Goal: Task Accomplishment & Management: Complete application form

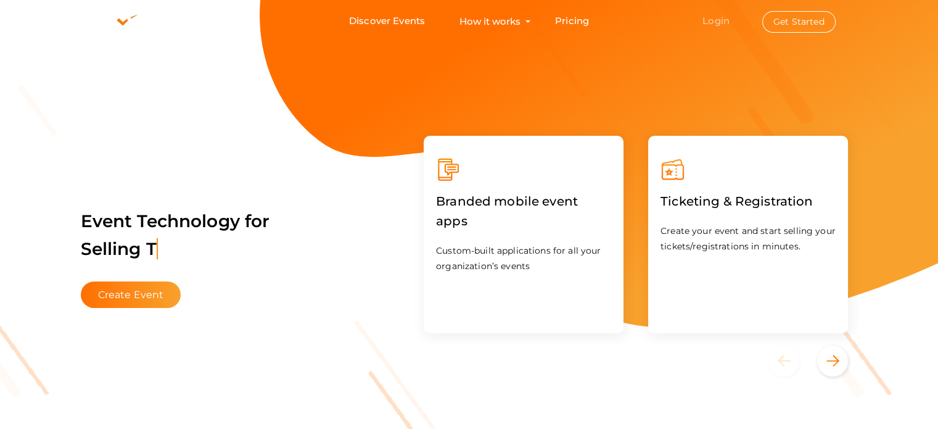
click at [728, 23] on link "Login" at bounding box center [715, 21] width 27 height 12
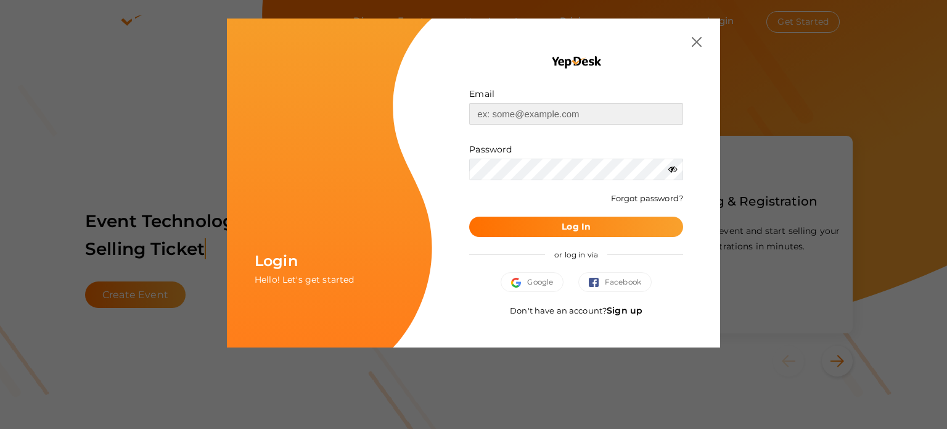
click at [569, 110] on input "text" at bounding box center [576, 114] width 214 height 22
type input "[EMAIL_ADDRESS][DOMAIN_NAME]"
click at [540, 157] on div "Password" at bounding box center [576, 161] width 214 height 37
click at [662, 112] on input "[EMAIL_ADDRESS][DOMAIN_NAME]" at bounding box center [576, 114] width 214 height 22
click at [469, 216] on button "Log In" at bounding box center [576, 226] width 214 height 20
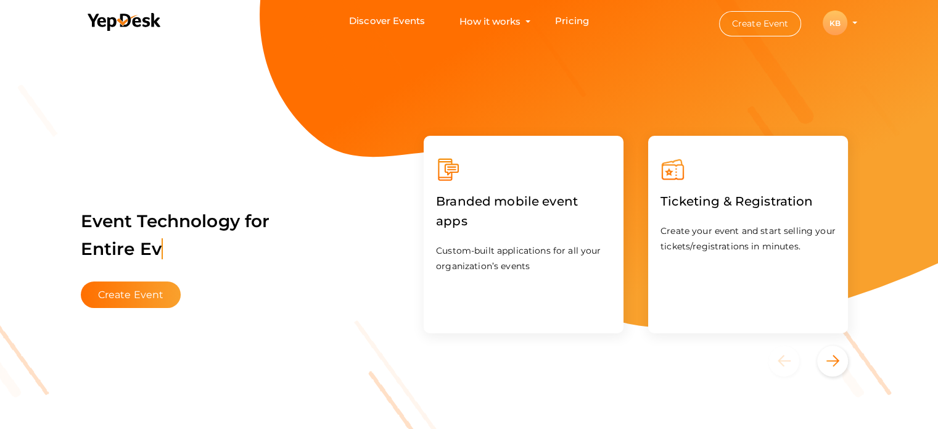
click at [777, 18] on button "Create Event" at bounding box center [760, 23] width 83 height 25
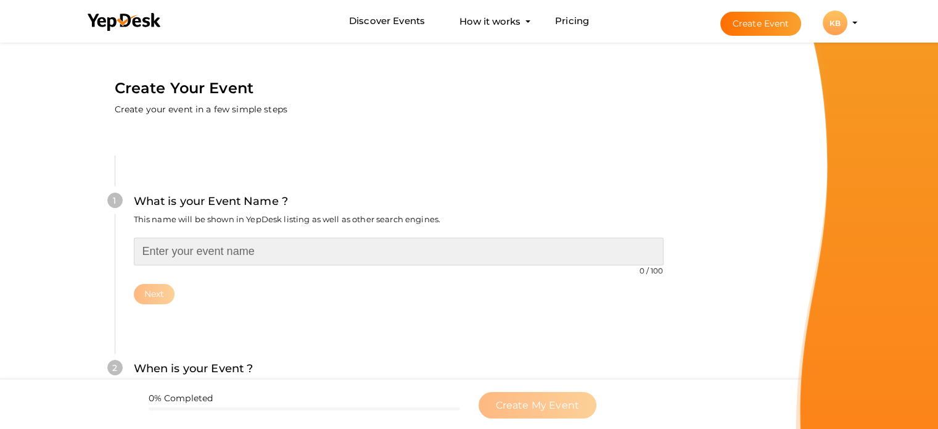
click at [218, 252] on input "text" at bounding box center [399, 251] width 530 height 28
paste input "County Plots Yamuna Expressway – A Premium Destination for Investment"
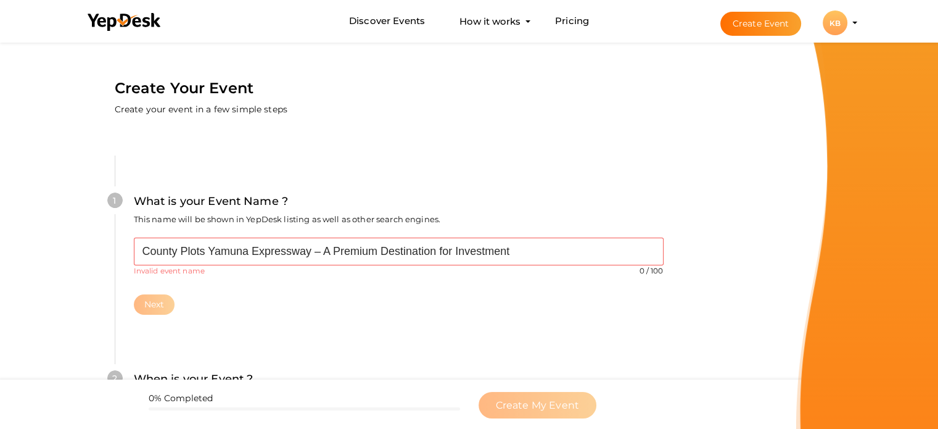
click at [201, 278] on div "County Plots Yamuna Expressway – A Premium Destination for Investment 0 / 100 I…" at bounding box center [399, 275] width 530 height 77
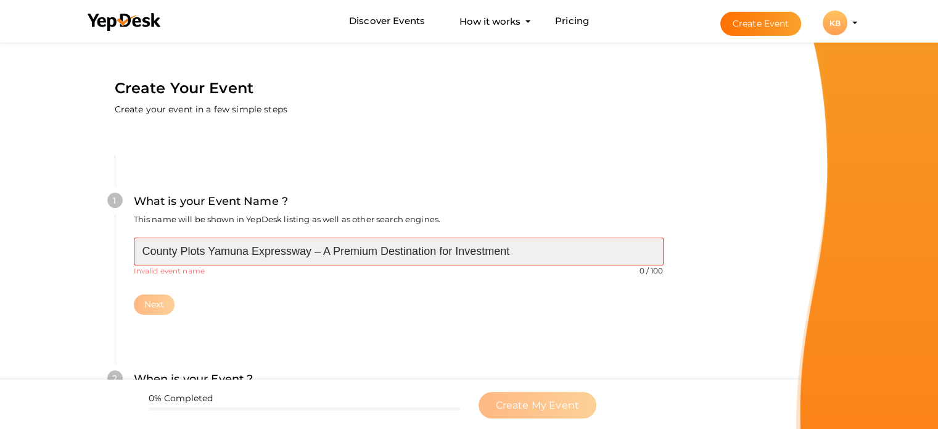
click at [313, 252] on input "County Plots Yamuna Expressway – A Premium Destination for Investment" at bounding box center [399, 251] width 530 height 28
drag, startPoint x: 309, startPoint y: 249, endPoint x: 538, endPoint y: 251, distance: 228.8
click at [538, 251] on input "County Plots Yamuna Expressway – A Premium Destination for Investment" at bounding box center [399, 251] width 530 height 28
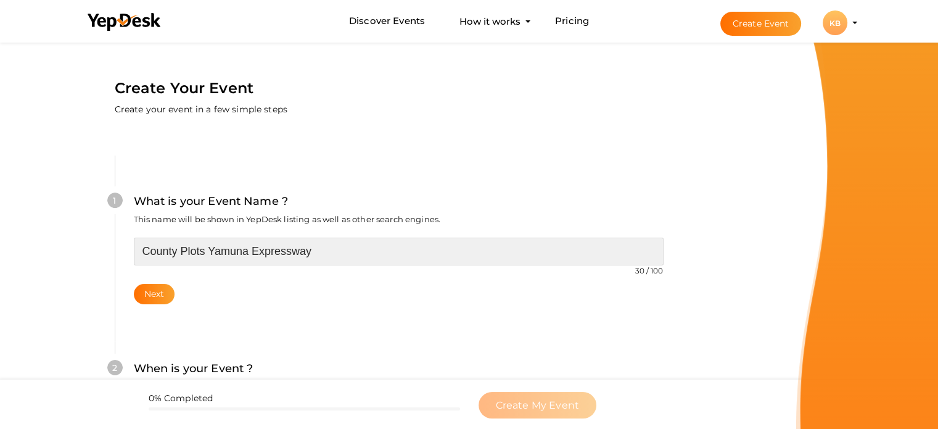
type input "County Plots Yamuna Expressway"
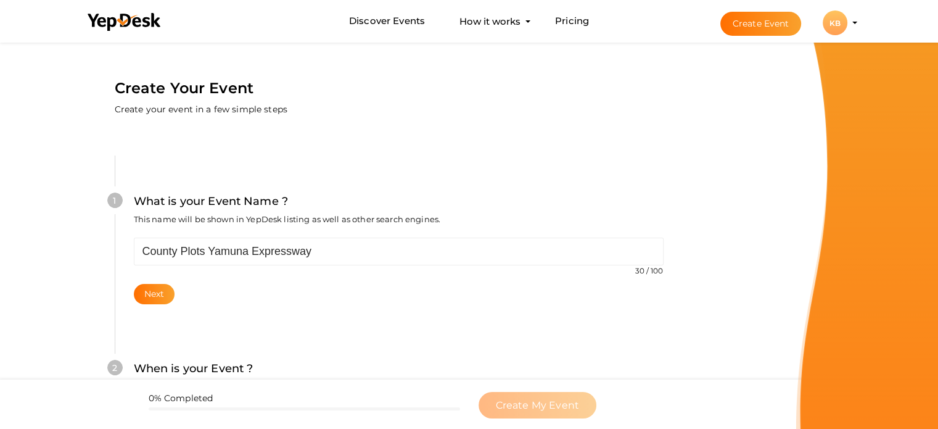
click at [270, 286] on div "Next" at bounding box center [399, 294] width 530 height 20
click at [155, 290] on button "Next" at bounding box center [154, 294] width 41 height 20
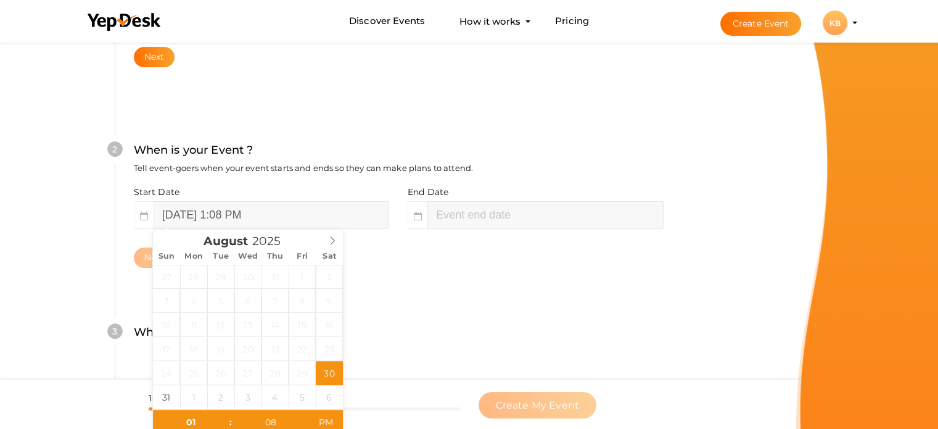
scroll to position [253, 0]
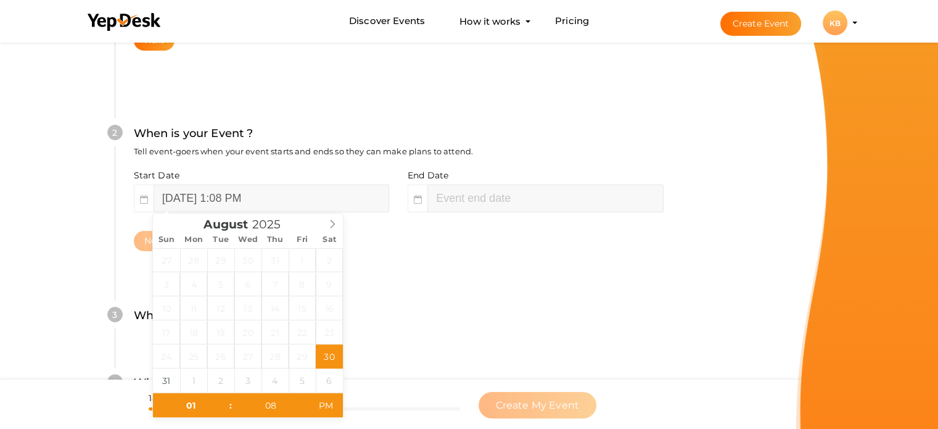
type input "03"
type input "08"
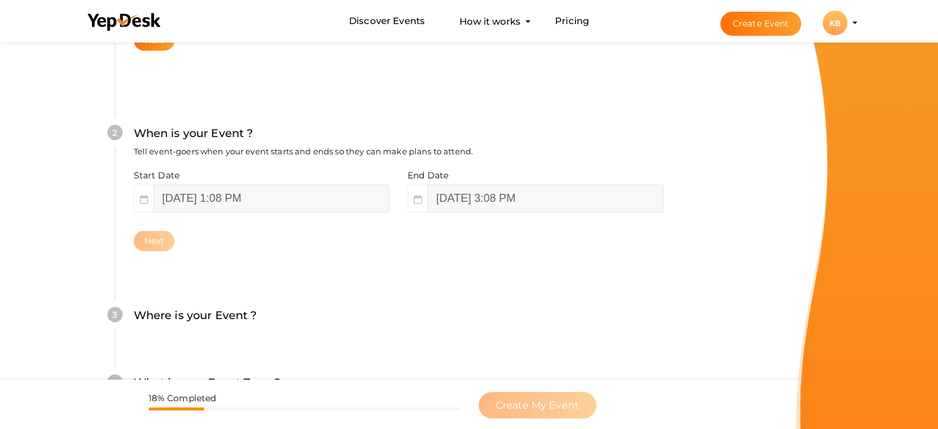
click at [403, 290] on div "3 Where is your Event ? Tell event-goers where your event location is. Venue On…" at bounding box center [398, 321] width 567 height 67
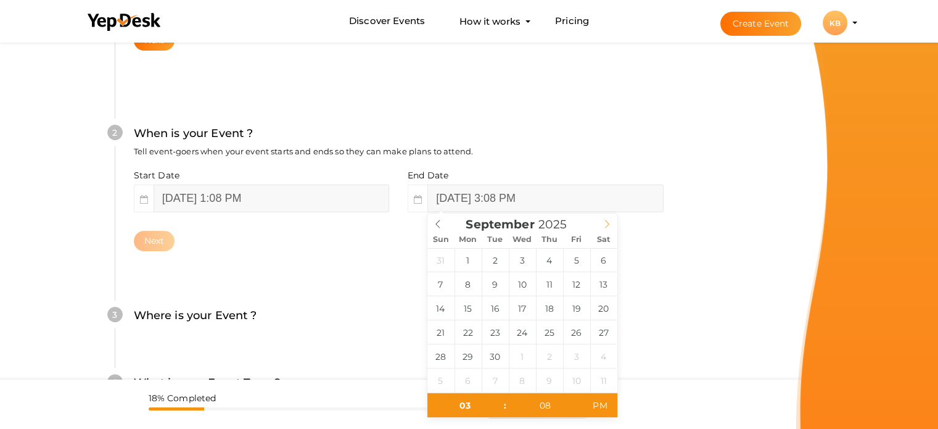
click at [607, 221] on icon at bounding box center [606, 224] width 9 height 9
click at [602, 223] on icon at bounding box center [606, 224] width 9 height 9
drag, startPoint x: 444, startPoint y: 261, endPoint x: 453, endPoint y: 259, distance: 8.8
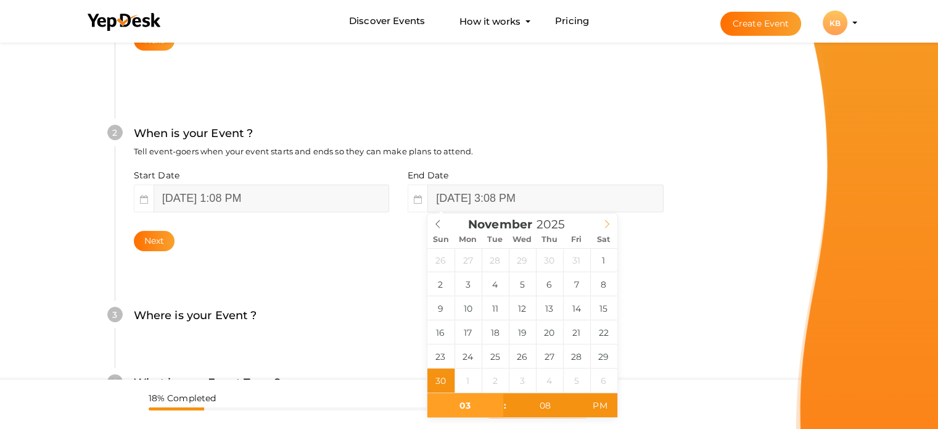
click at [608, 224] on icon at bounding box center [606, 224] width 9 height 9
type input "December 1, 2025 3:08 PM"
click at [667, 279] on div "2 When is your Event ? Tell event-goers when your event starts and ends so they…" at bounding box center [398, 188] width 567 height 200
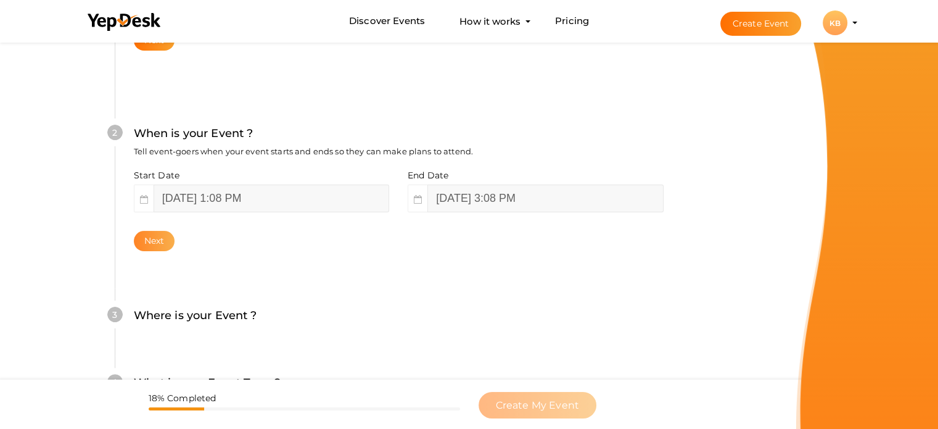
click at [170, 239] on button "Next" at bounding box center [154, 241] width 41 height 20
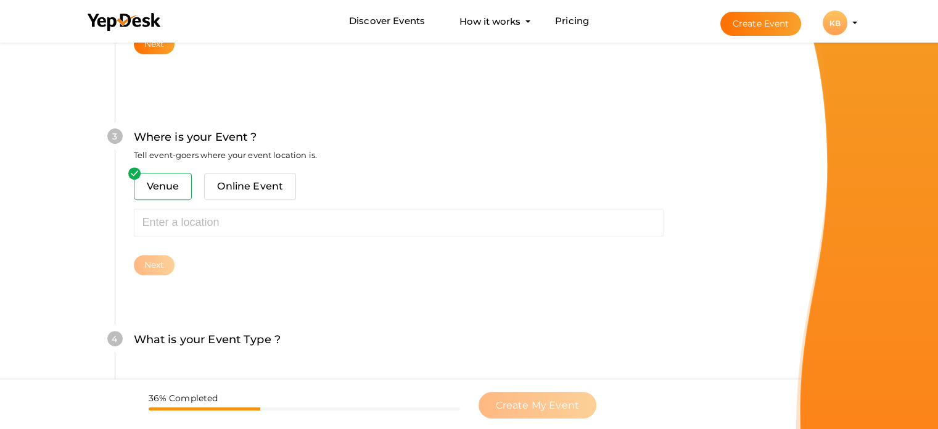
scroll to position [454, 0]
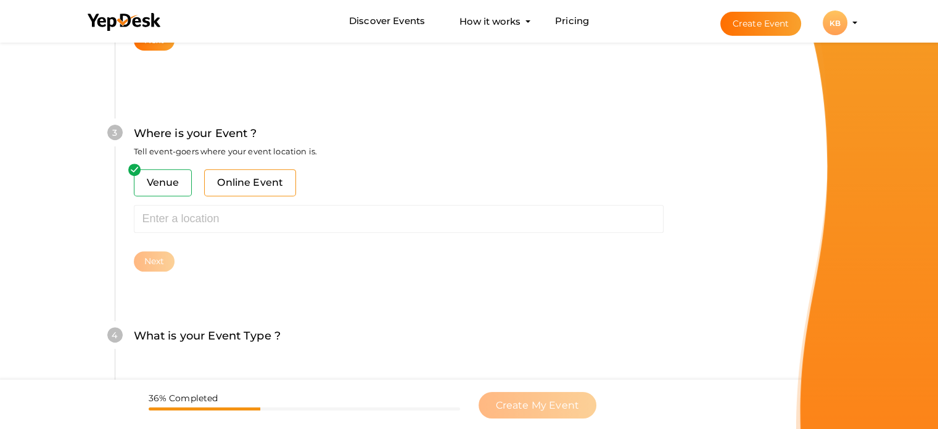
click at [263, 180] on span "Online Event" at bounding box center [250, 182] width 92 height 27
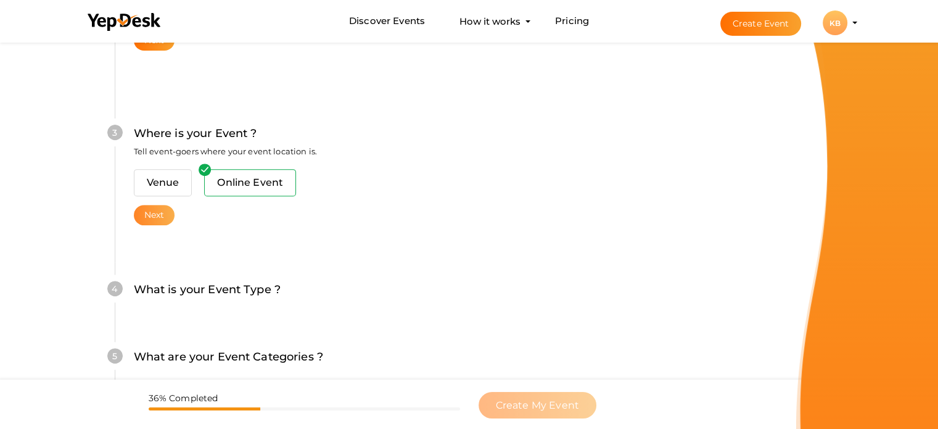
click at [163, 209] on button "Next" at bounding box center [154, 215] width 41 height 20
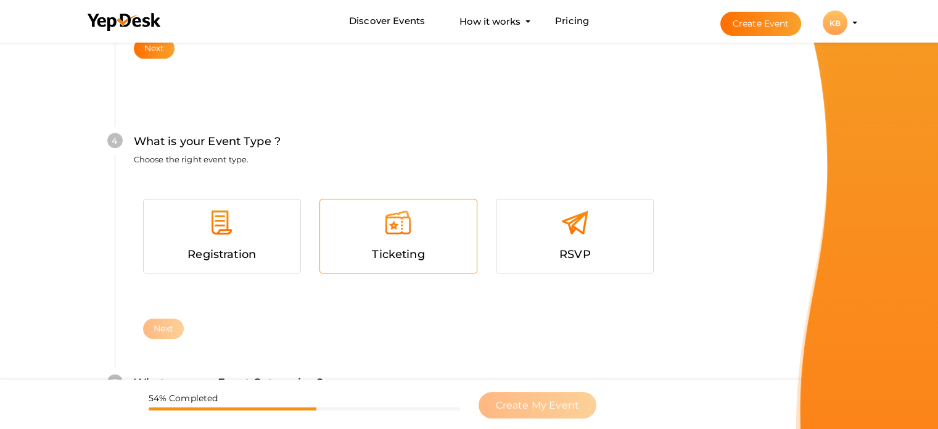
scroll to position [628, 0]
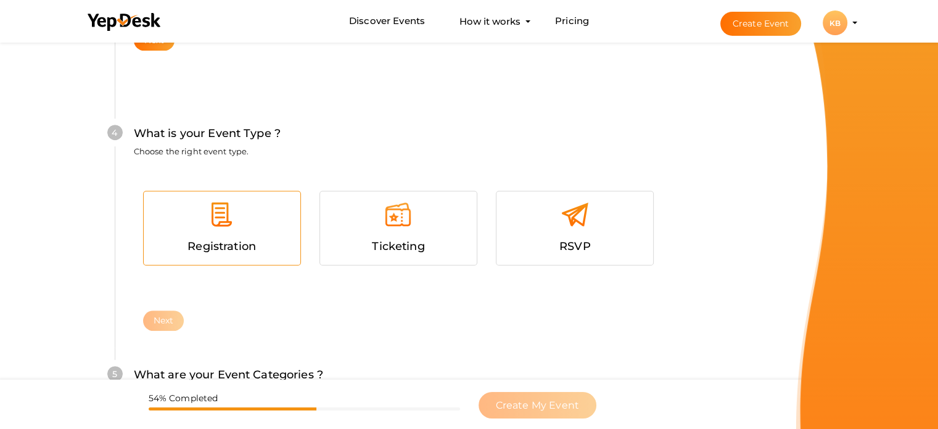
click at [243, 238] on div "Registration" at bounding box center [222, 246] width 138 height 18
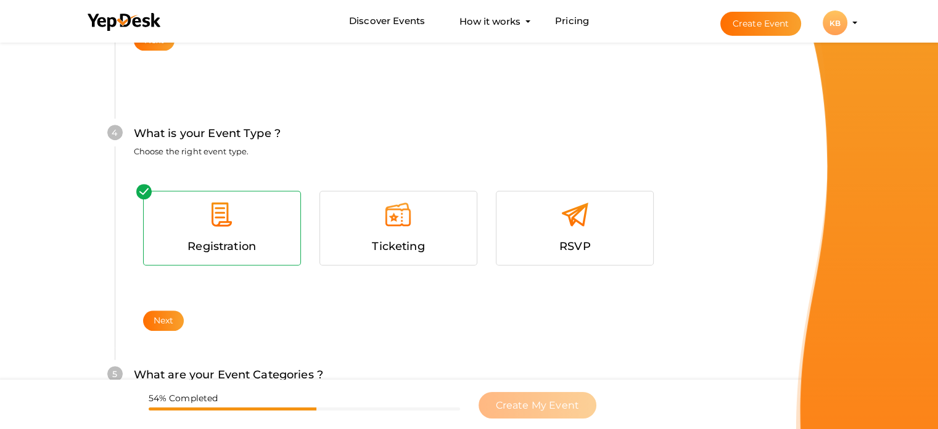
click at [174, 305] on div "Registration Ticketing RSVP Next" at bounding box center [399, 239] width 530 height 141
click at [173, 321] on button "Next" at bounding box center [163, 320] width 41 height 20
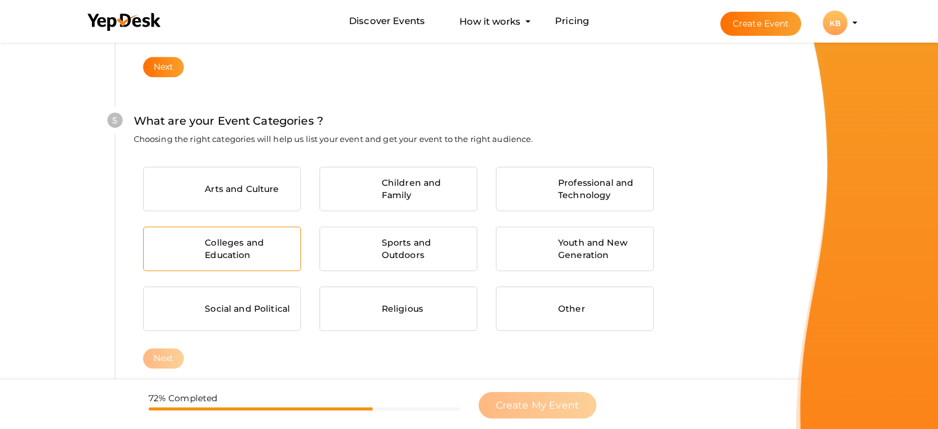
scroll to position [887, 0]
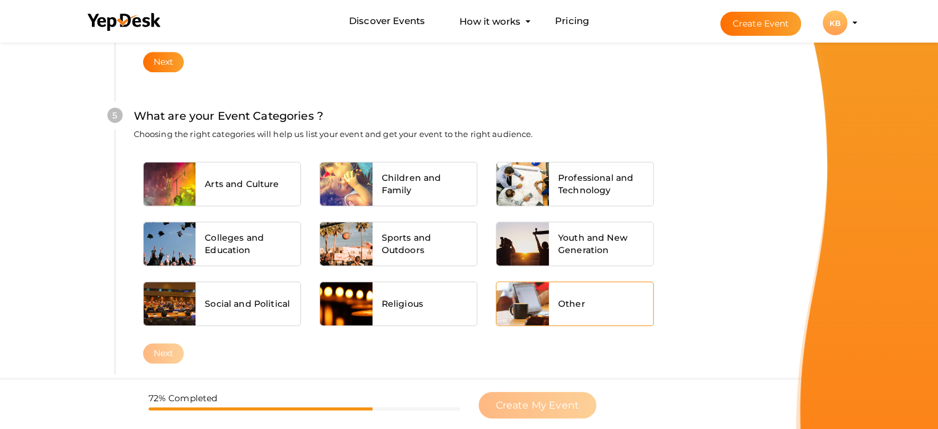
click at [553, 292] on div "Other" at bounding box center [601, 303] width 105 height 43
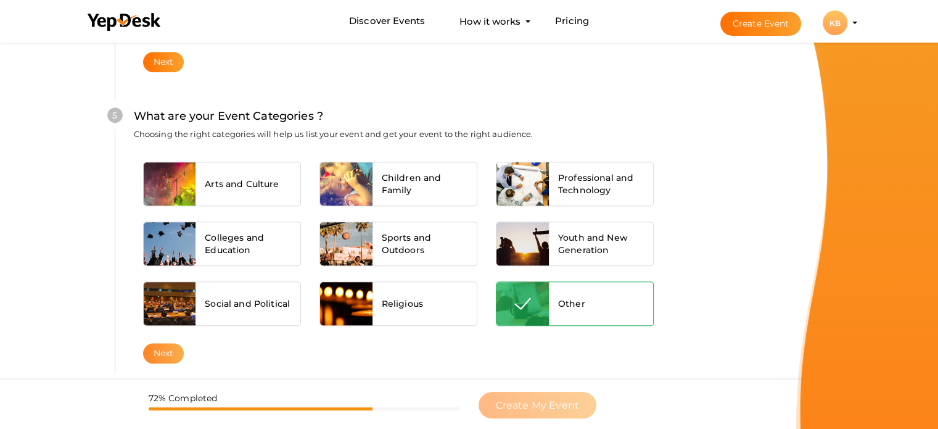
click at [166, 356] on button "Next" at bounding box center [163, 353] width 41 height 20
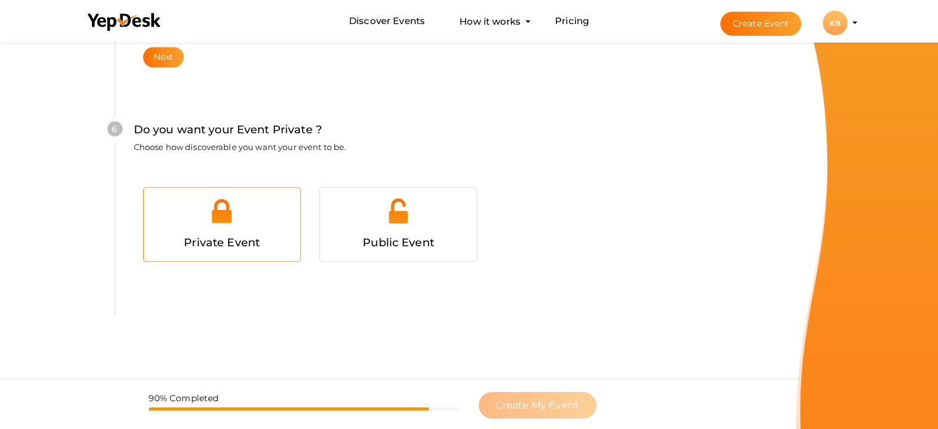
scroll to position [1206, 0]
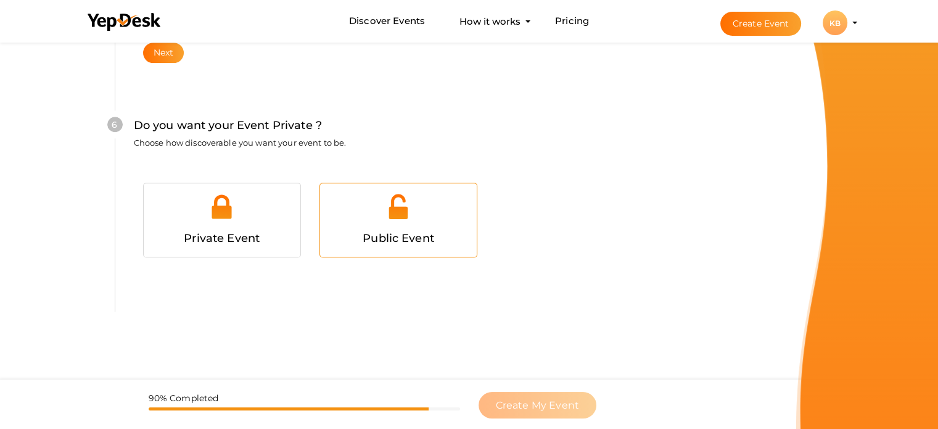
click at [413, 224] on div at bounding box center [398, 210] width 138 height 37
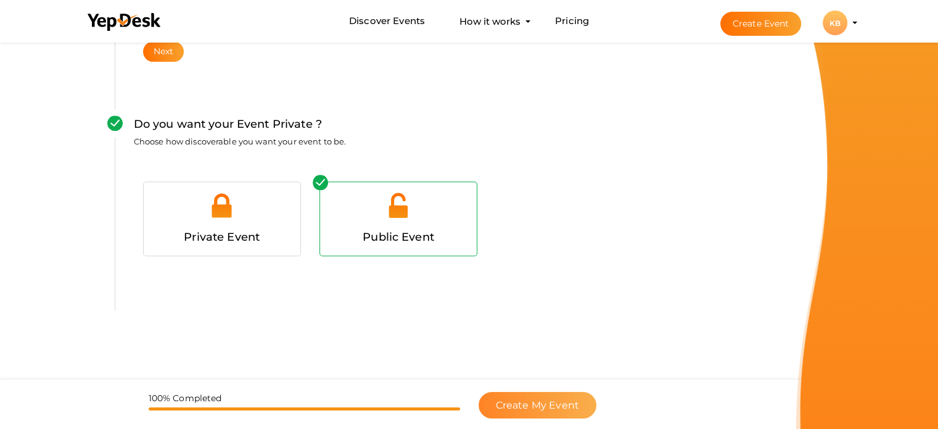
click at [523, 402] on span "Create My Event" at bounding box center [537, 405] width 83 height 12
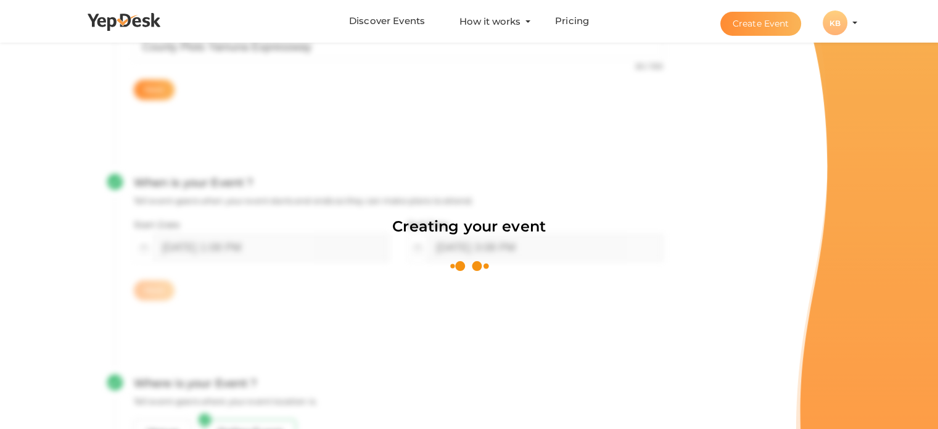
scroll to position [185, 0]
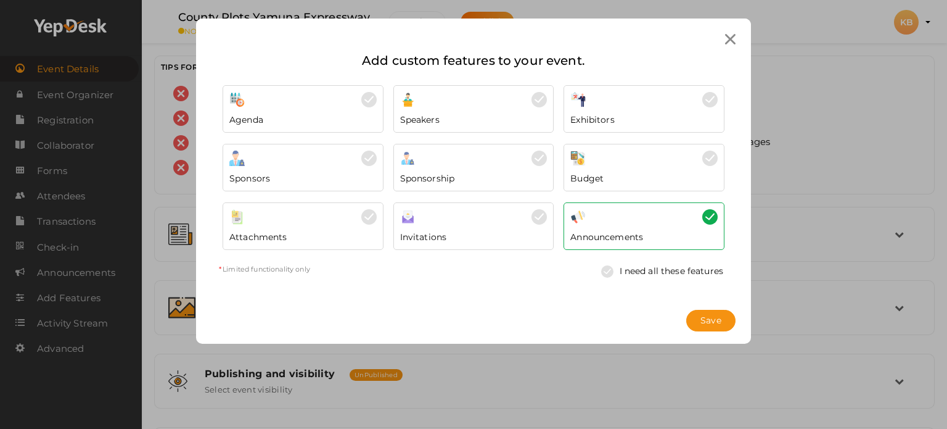
click at [701, 300] on div "Save" at bounding box center [473, 320] width 555 height 46
click at [702, 316] on span "Save" at bounding box center [711, 320] width 21 height 13
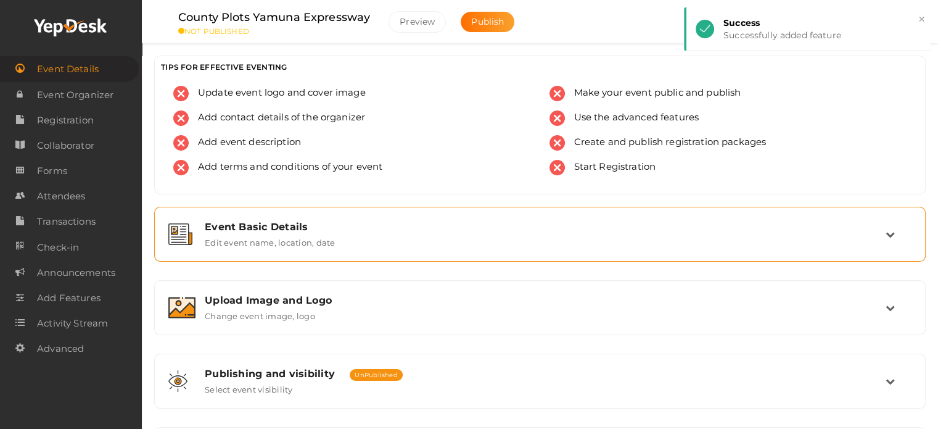
click at [324, 243] on label "Edit event name, location, date" at bounding box center [270, 239] width 130 height 15
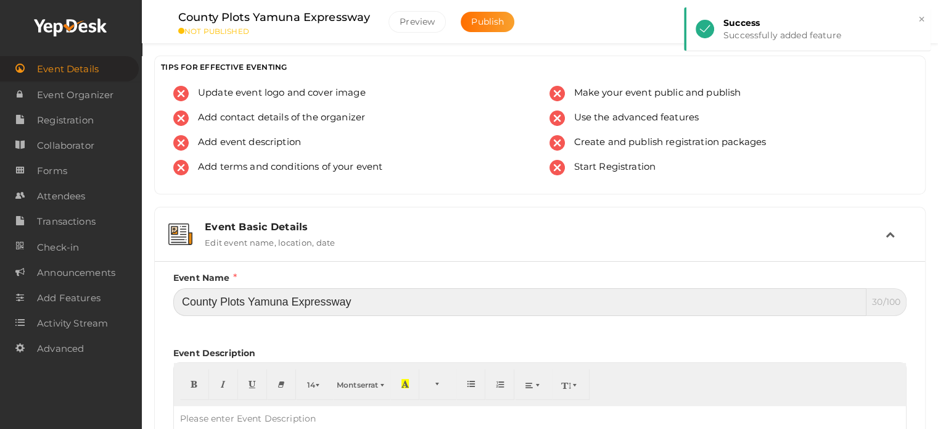
click at [382, 289] on input "County Plots Yamuna Expressway" at bounding box center [519, 302] width 693 height 28
paste input "– A Premium Destination for Investment"
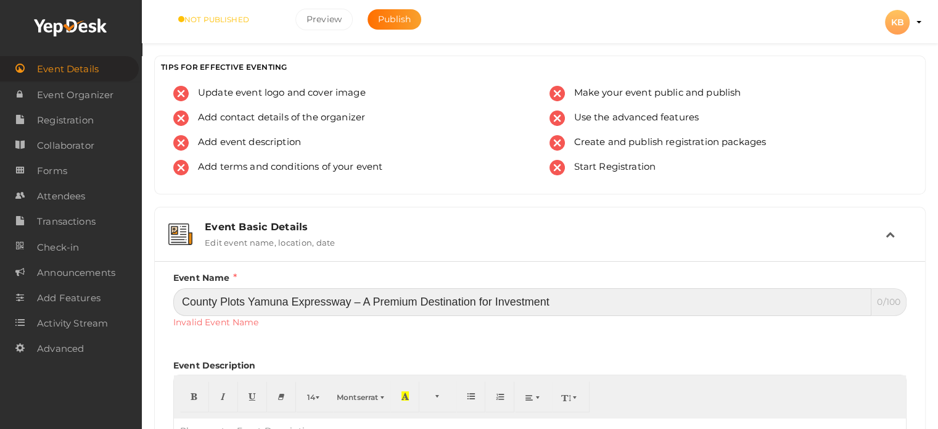
drag, startPoint x: 354, startPoint y: 296, endPoint x: 691, endPoint y: 300, distance: 336.7
click at [691, 300] on input "County Plots Yamuna Expressway – A Premium Destination for Investment" at bounding box center [522, 302] width 698 height 28
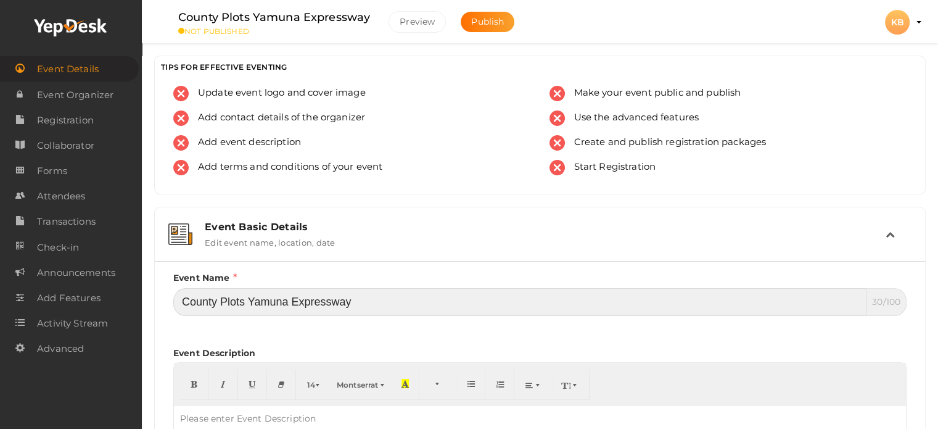
type input "County Plots Yamuna Expressway"
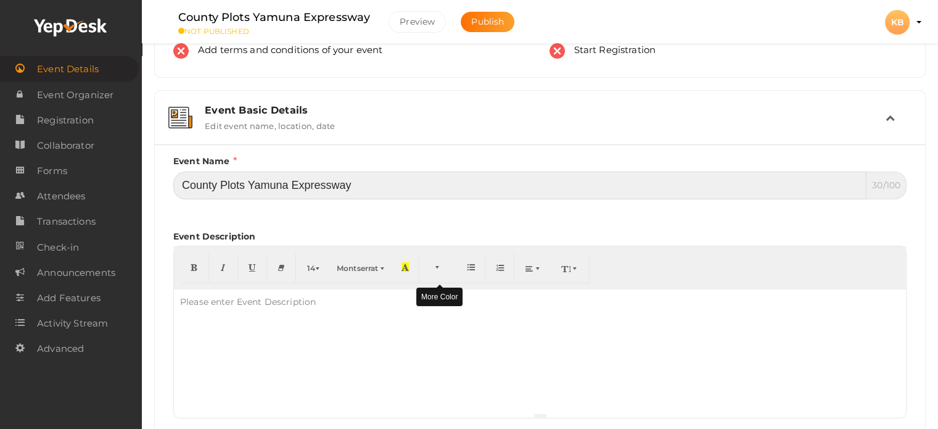
scroll to position [123, 0]
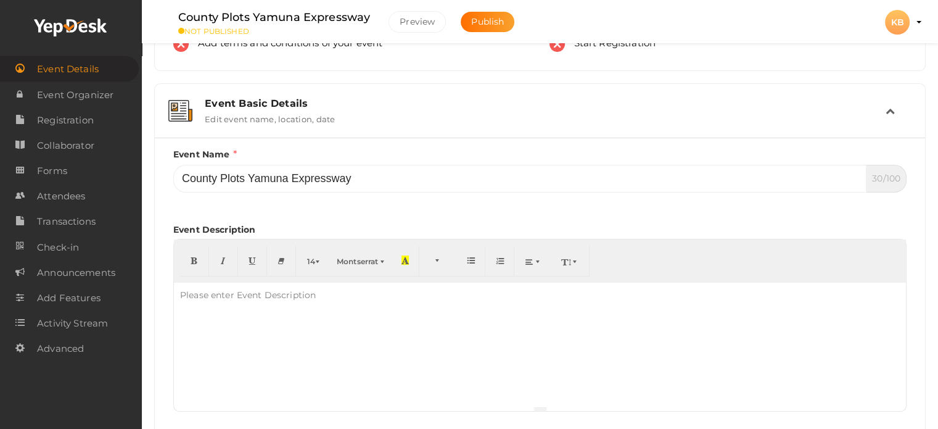
click at [401, 345] on div at bounding box center [540, 343] width 732 height 123
click at [232, 333] on div at bounding box center [540, 343] width 732 height 123
paste div
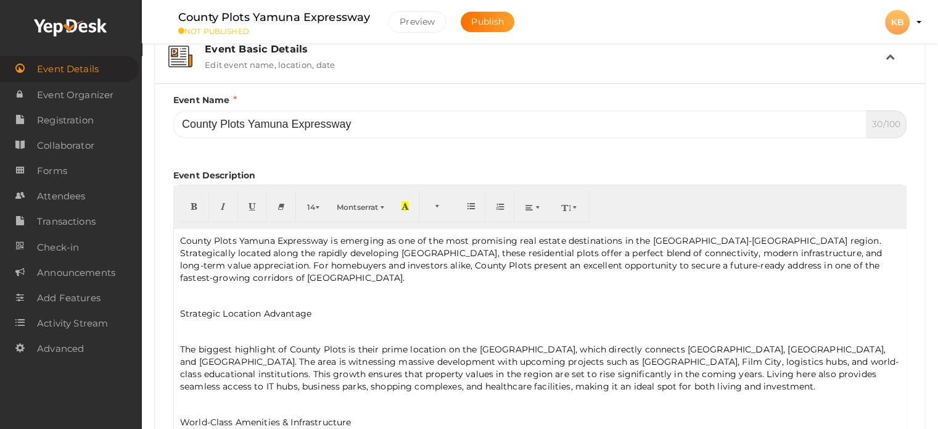
scroll to position [185, 0]
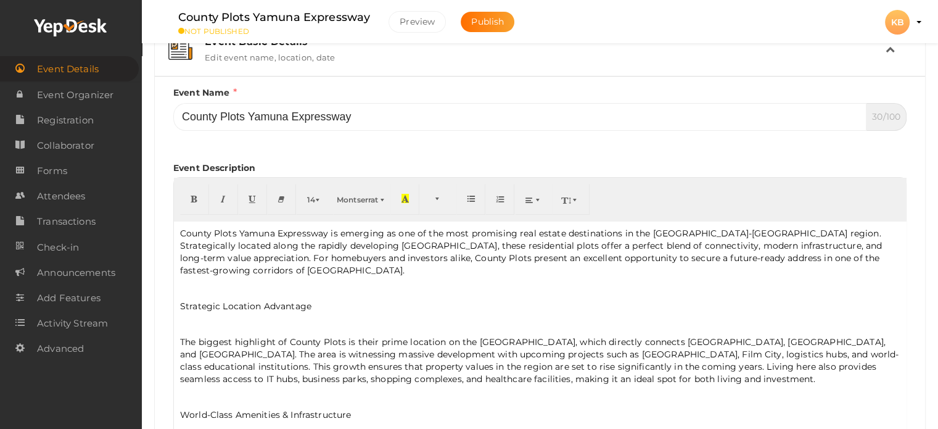
click at [297, 340] on p "The biggest highlight of County Plots is their prime location on the Yamuna Exp…" at bounding box center [540, 359] width 720 height 49
drag, startPoint x: 297, startPoint y: 340, endPoint x: 327, endPoint y: 339, distance: 30.2
click at [327, 339] on p "The biggest highlight of County Plots is their prime location on the Yamuna Exp…" at bounding box center [540, 359] width 720 height 49
type input "County Plots"
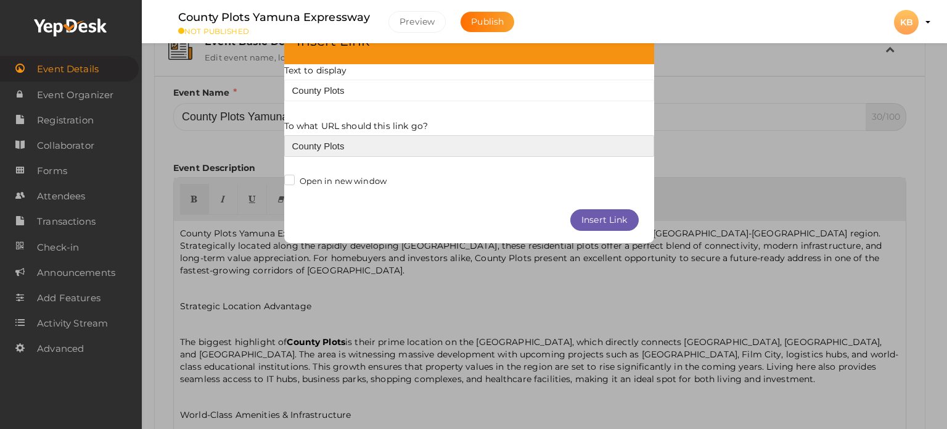
paste input "https://apartments.org.in/county-plots-yamuna-expressway/"
paste input "text"
type input "https://apartments.org.in/county-plots-yamuna-expressway/"
click at [595, 226] on button "Insert Link" at bounding box center [604, 220] width 68 height 22
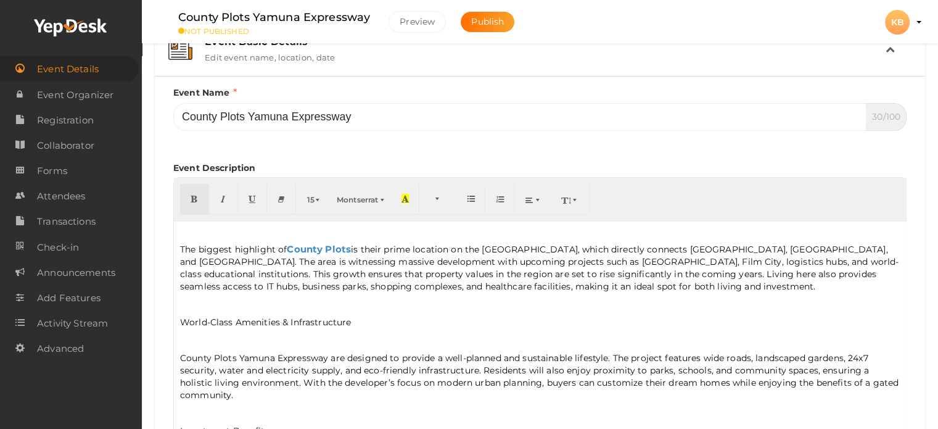
scroll to position [123, 0]
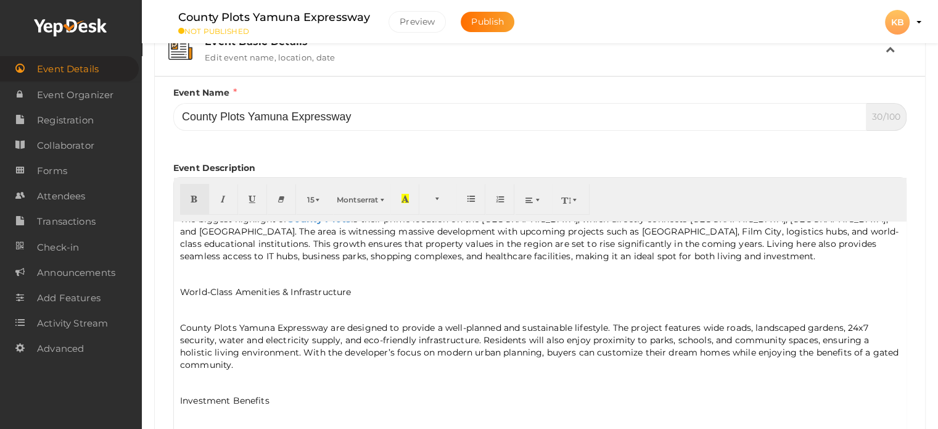
click at [642, 333] on p "County Plots Yamuna Expressway are designed to provide a well-planned and susta…" at bounding box center [540, 345] width 720 height 49
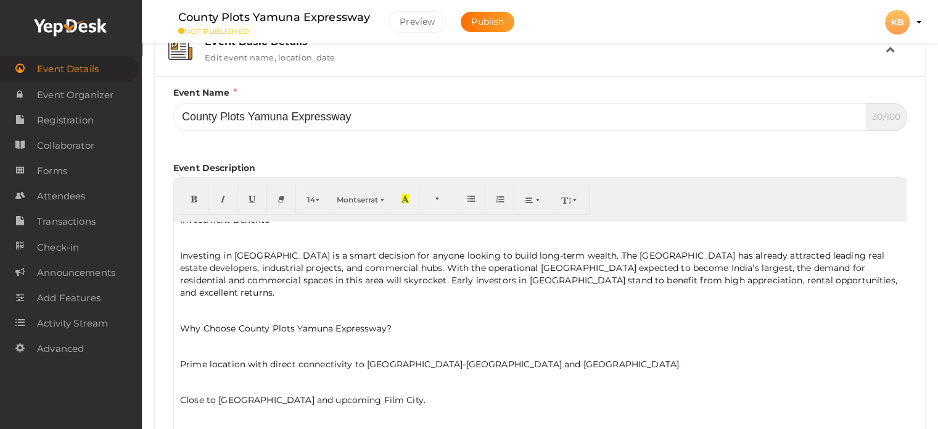
scroll to position [308, 0]
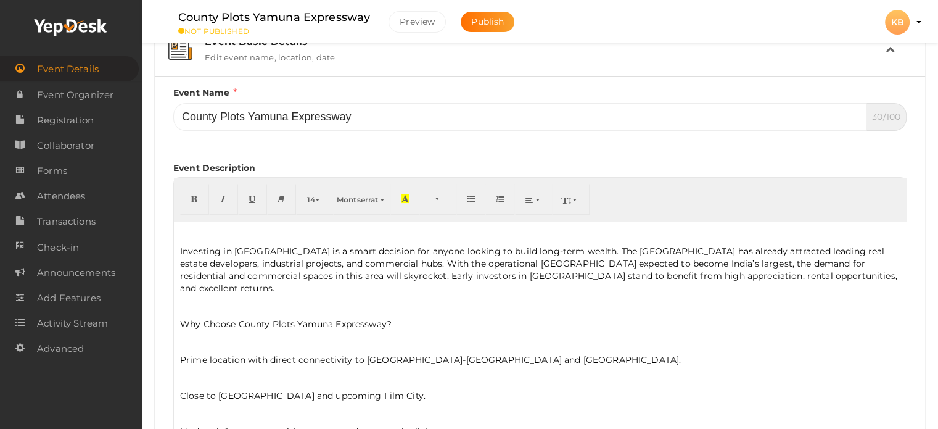
click at [290, 245] on p "Investing in County Plots is a smart decision for anyone looking to build long-…" at bounding box center [540, 269] width 720 height 49
click at [234, 245] on p "Investing in County Plots Yamuna Expressway is a smart decision for anyone look…" at bounding box center [540, 269] width 720 height 49
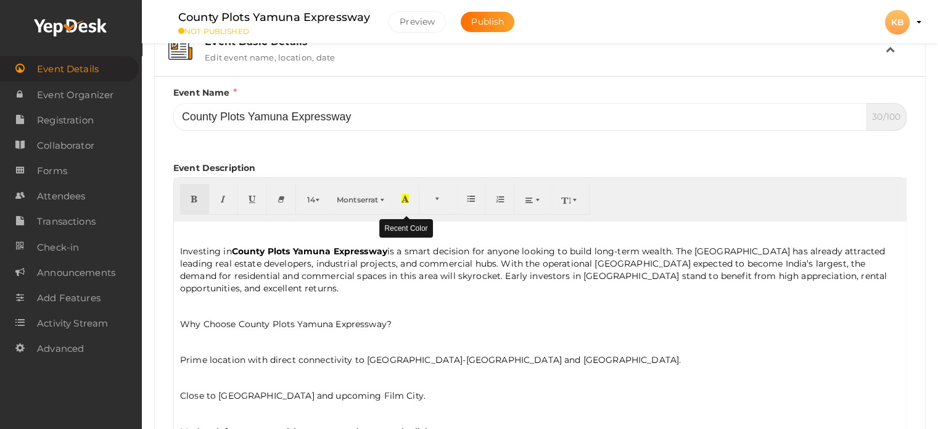
type input "County Plots Yamuna Expressway"
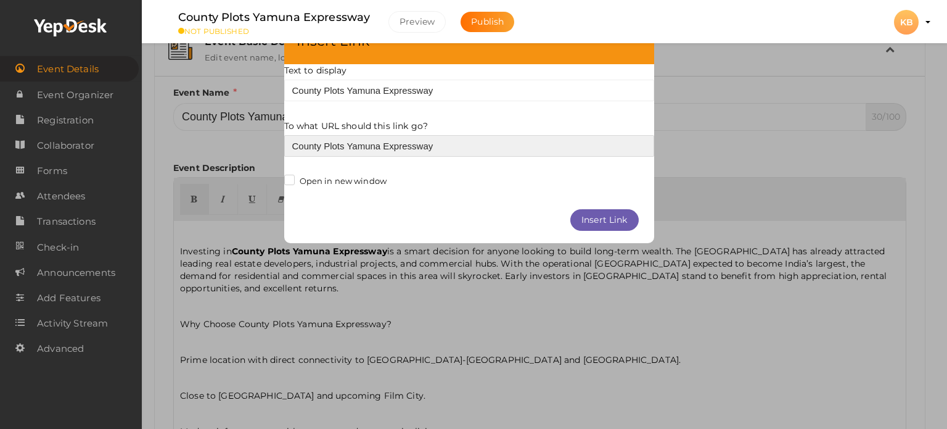
paste input "https://www.countyplotsyamunaexpressway.com/"
paste input "text"
type input "https://www.countyplotsyamunaexpressway.com/"
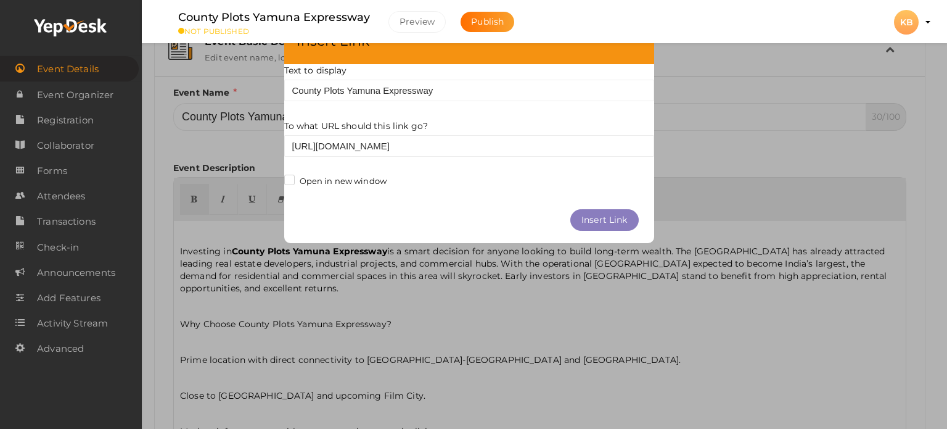
click at [617, 220] on button "Insert Link" at bounding box center [604, 220] width 68 height 22
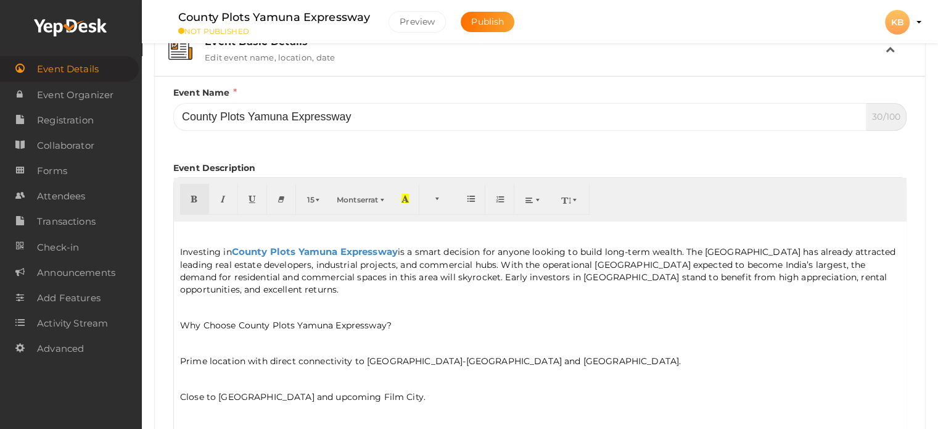
click at [630, 284] on p "Investing in County Plots Yamuna Expressway is a smart decision for anyone look…" at bounding box center [540, 270] width 720 height 50
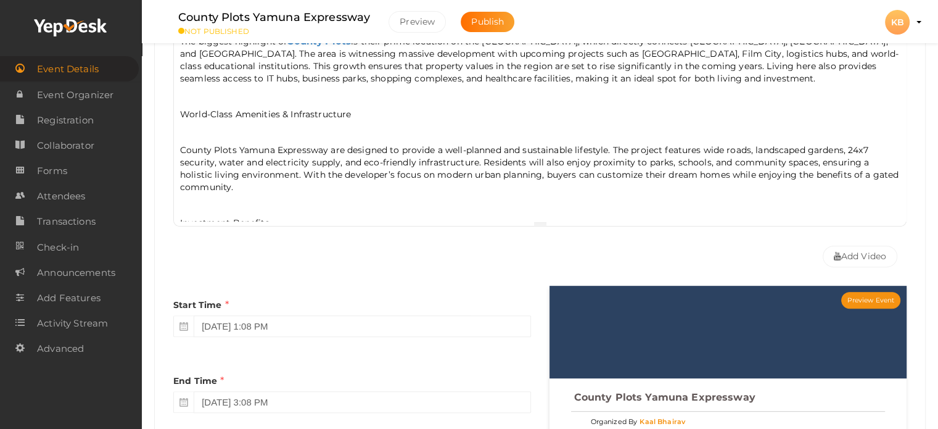
scroll to position [62, 0]
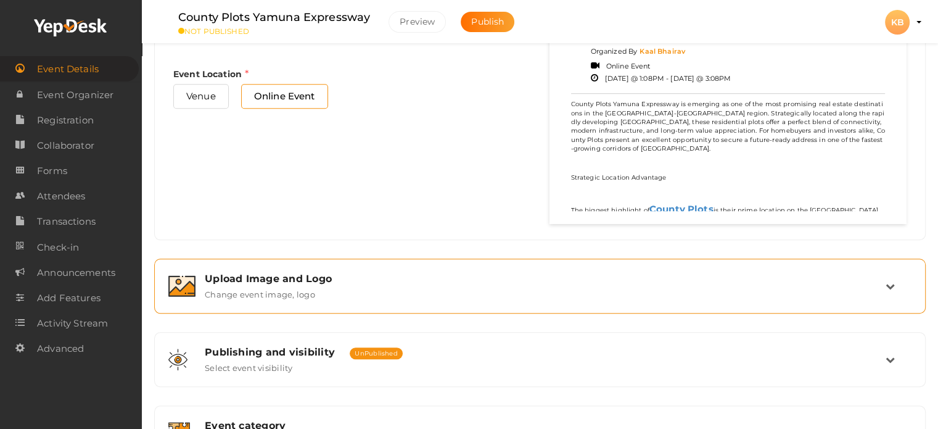
click at [355, 277] on div "Upload Image and Logo" at bounding box center [545, 279] width 681 height 12
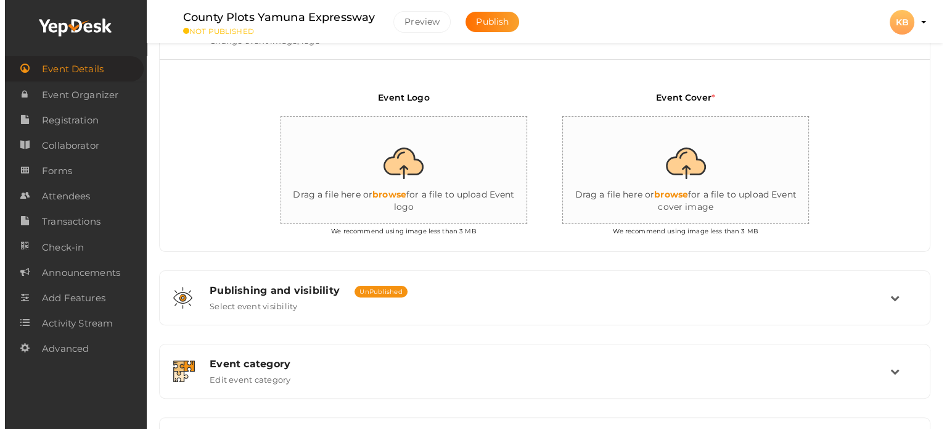
scroll to position [260, 0]
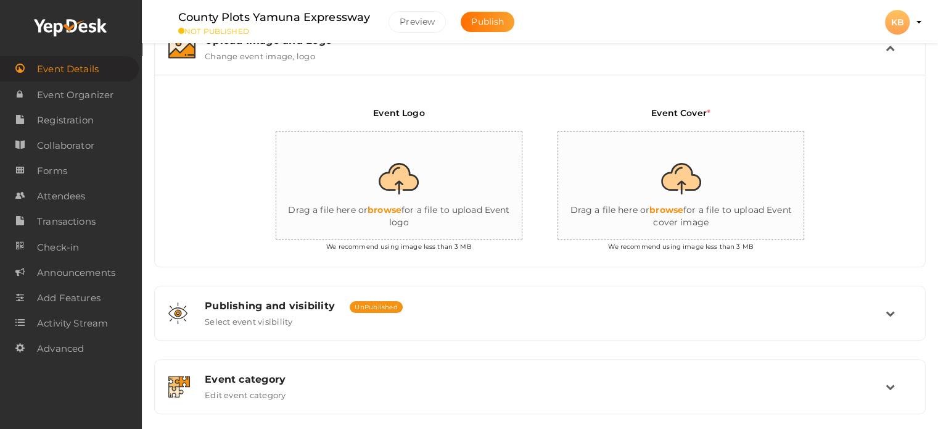
click at [688, 191] on input "file" at bounding box center [681, 186] width 247 height 108
type input "C:\fakepath\county-plots.jpg"
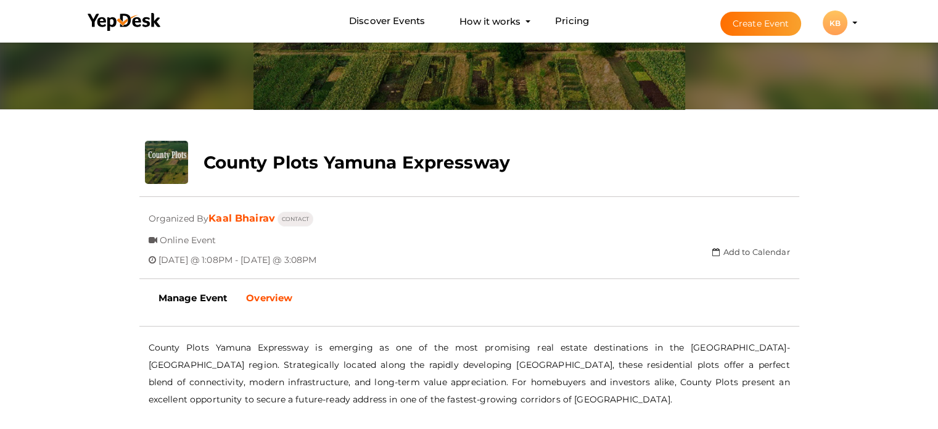
scroll to position [247, 0]
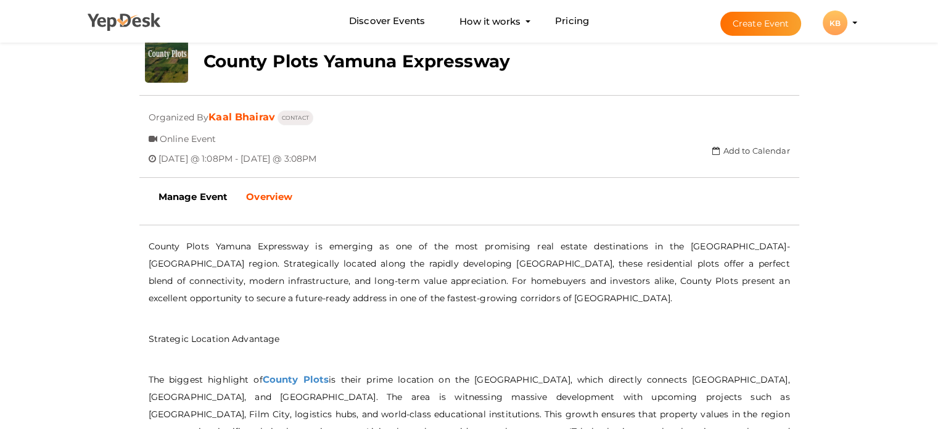
click at [308, 313] on p at bounding box center [469, 318] width 641 height 11
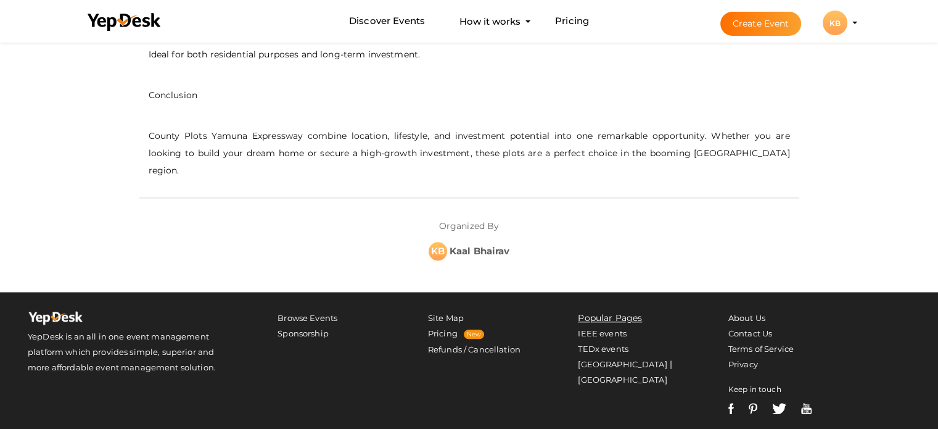
scroll to position [1160, 0]
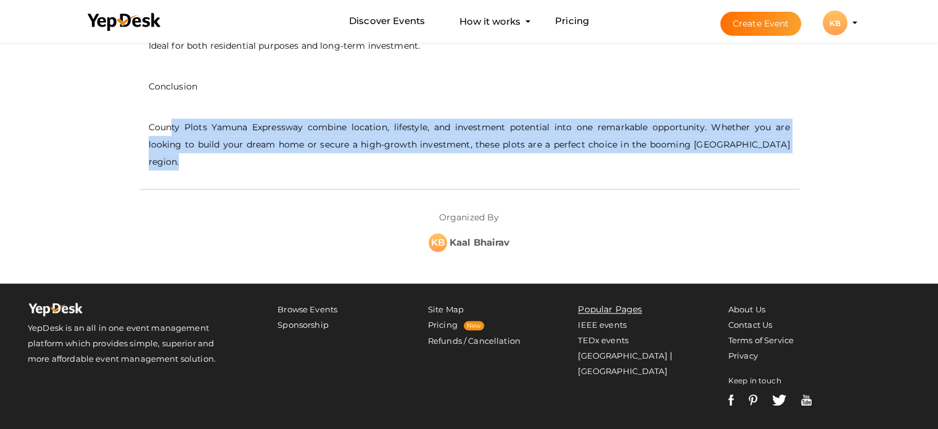
drag, startPoint x: 170, startPoint y: 117, endPoint x: 768, endPoint y: 134, distance: 597.8
click at [768, 134] on p "County Plots Yamuna Expressway combine location, lifestyle, and investment pote…" at bounding box center [469, 144] width 641 height 52
click at [769, 134] on p "County Plots Yamuna Expressway combine location, lifestyle, and investment pote…" at bounding box center [469, 144] width 641 height 52
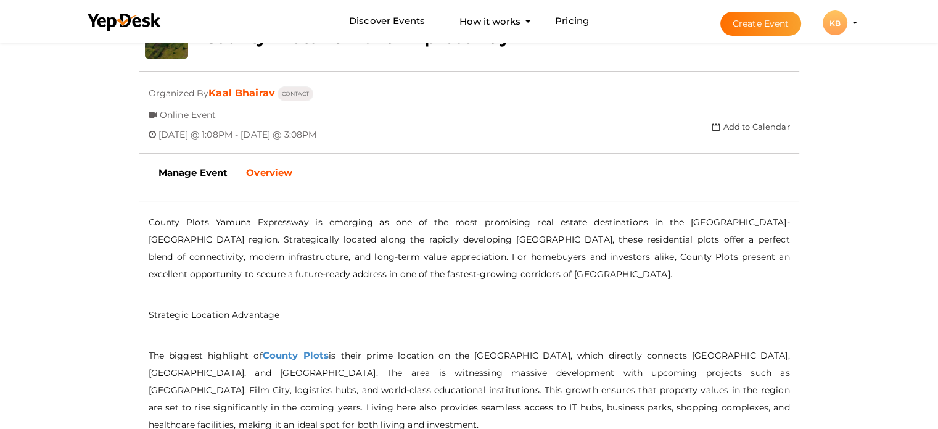
scroll to position [235, 0]
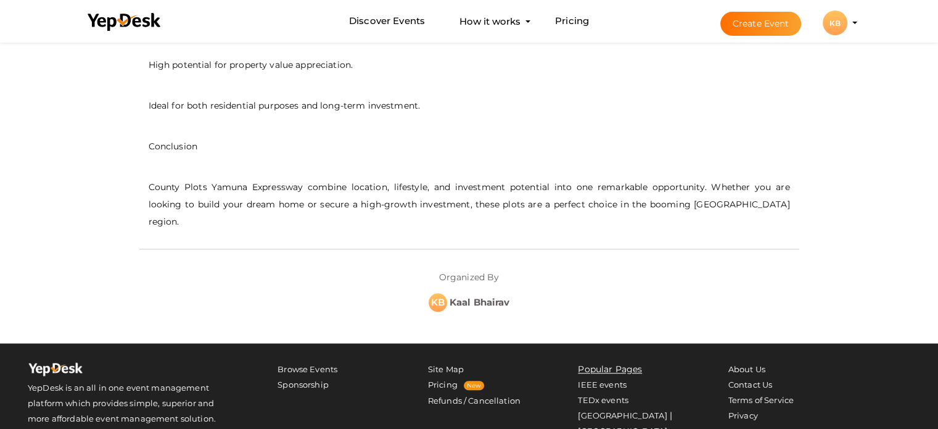
scroll to position [1098, 0]
